Goal: Information Seeking & Learning: Find specific fact

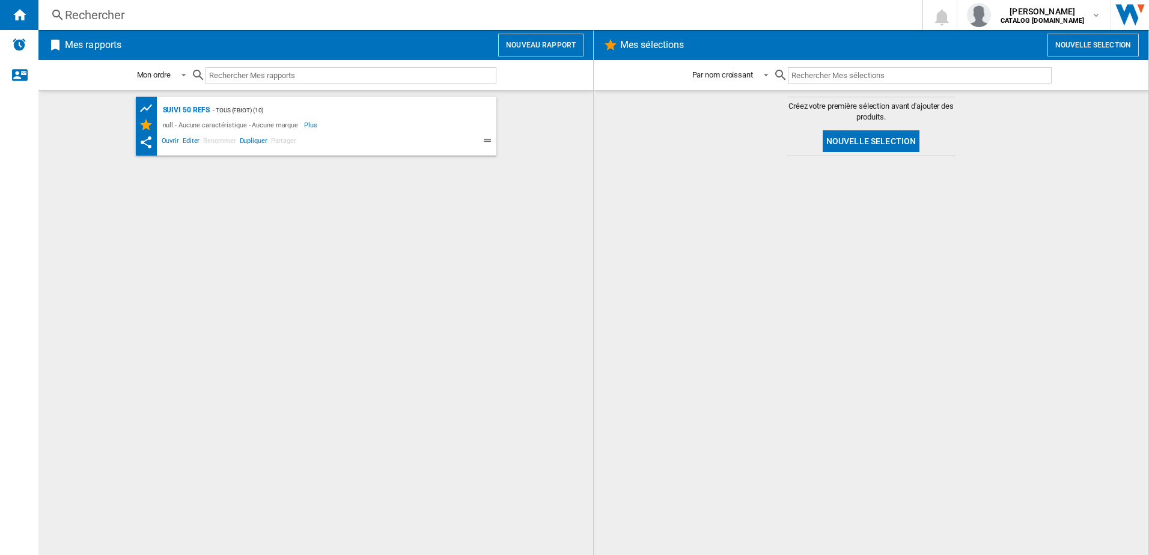
click at [228, 17] on div "Rechercher" at bounding box center [477, 15] width 825 height 17
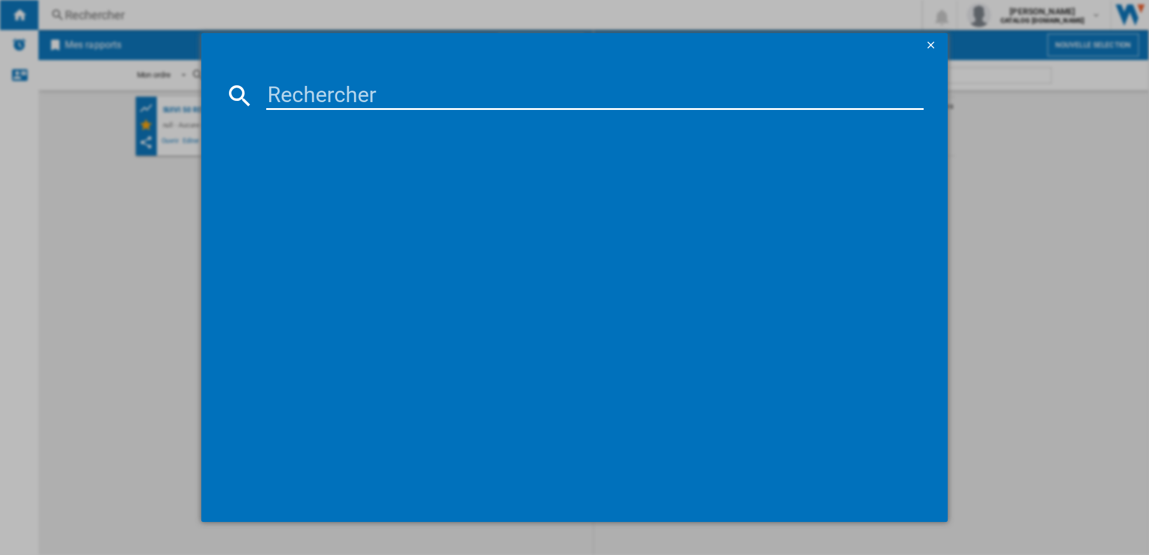
click at [303, 88] on input at bounding box center [595, 95] width 658 height 29
type input "RH9B74"
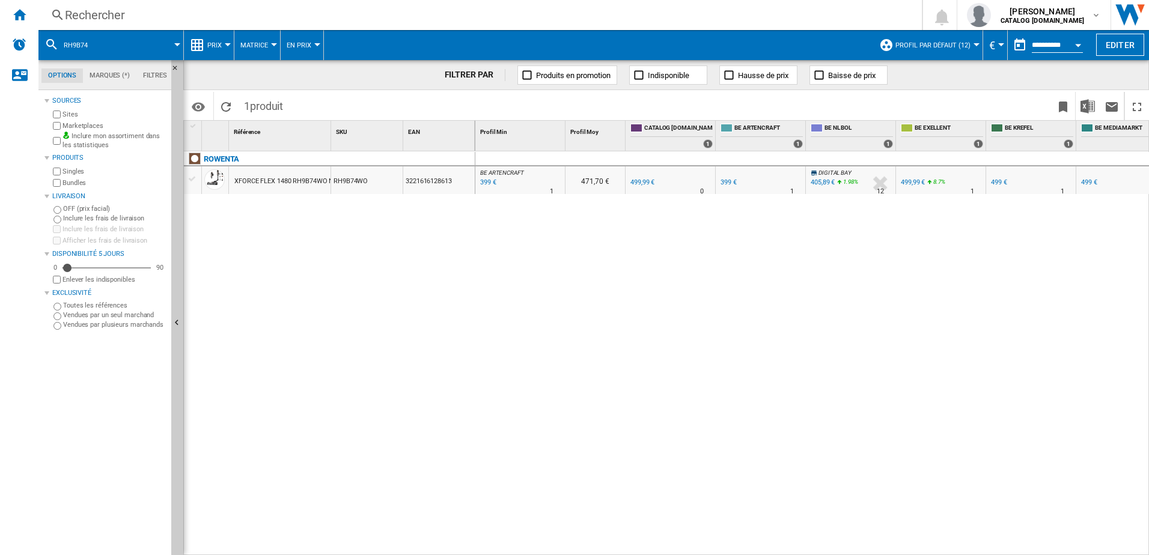
click at [227, 46] on div at bounding box center [228, 44] width 6 height 3
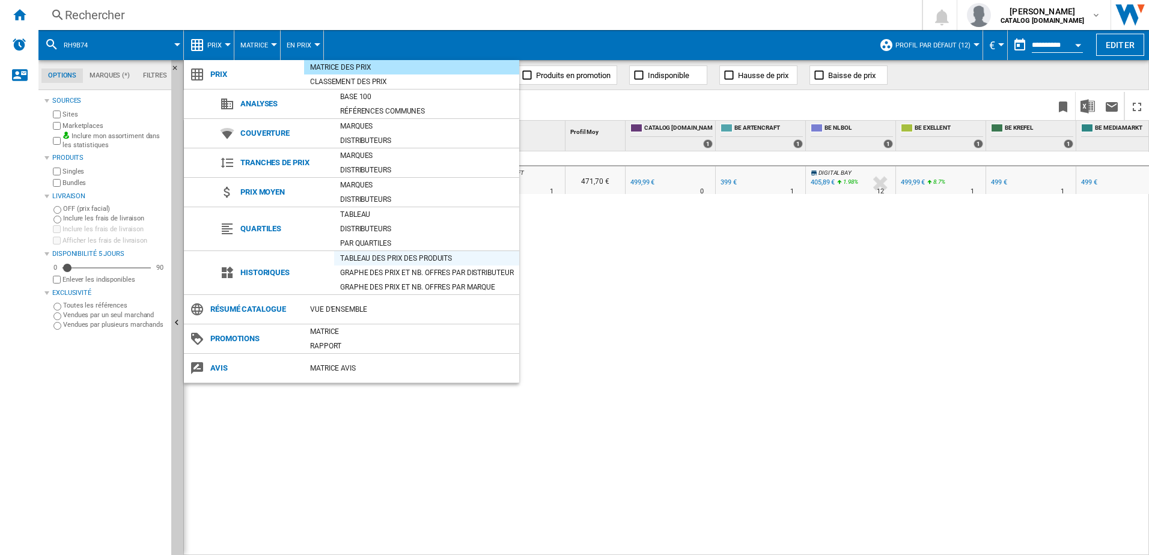
click at [344, 262] on div "Tableau des prix des produits" at bounding box center [426, 258] width 185 height 12
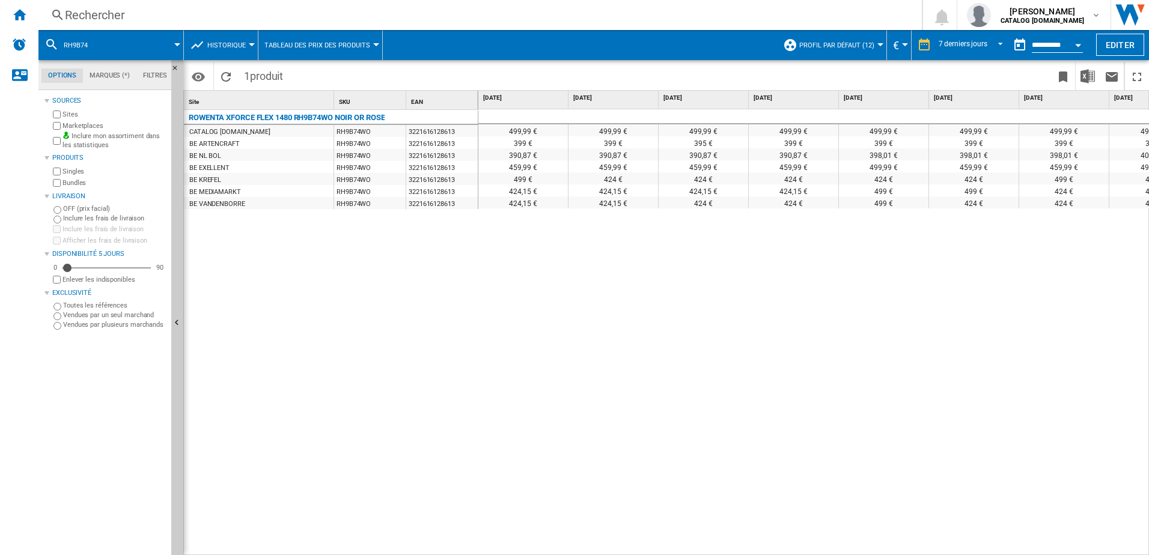
scroll to position [0, 50]
